Goal: Information Seeking & Learning: Learn about a topic

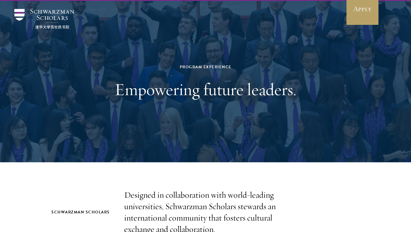
scroll to position [17, 0]
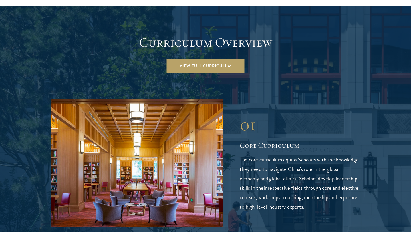
scroll to position [794, 0]
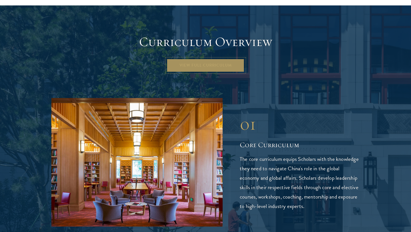
click at [214, 58] on link "View Full Curriculum" at bounding box center [206, 65] width 78 height 14
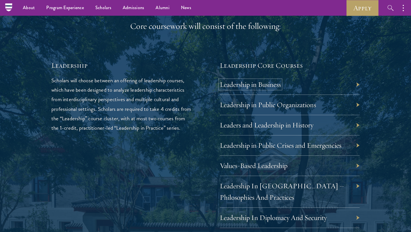
scroll to position [891, 0]
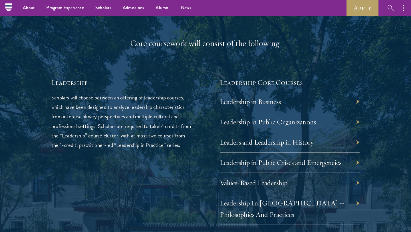
click at [358, 101] on div "Leadership in Business" at bounding box center [290, 102] width 140 height 20
click at [354, 101] on div "Leadership in Business" at bounding box center [290, 102] width 140 height 20
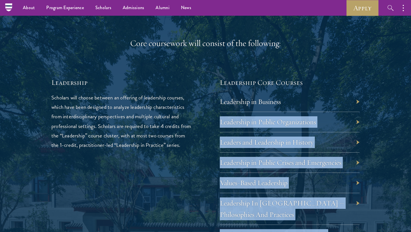
click at [359, 102] on div "01 Core Curriculum 01 Core Curriculum All Schwarzman Scholars share a core curr…" at bounding box center [206, 225] width 354 height 722
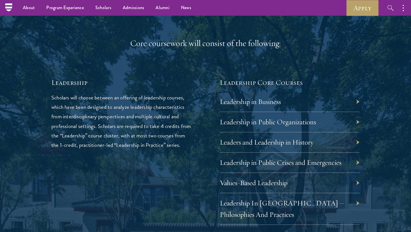
click at [359, 102] on div "01 Core Curriculum 01 Core Curriculum All Schwarzman Scholars share a core curr…" at bounding box center [206, 225] width 354 height 722
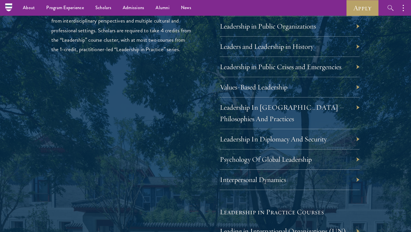
scroll to position [985, 0]
